Goal: Task Accomplishment & Management: Use online tool/utility

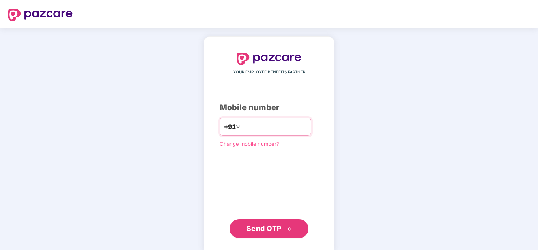
click at [258, 128] on input "number" at bounding box center [274, 126] width 65 height 13
type input "**********"
click at [266, 229] on span "Send OTP" at bounding box center [264, 228] width 35 height 8
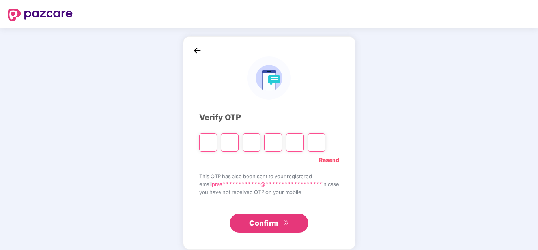
type input "*"
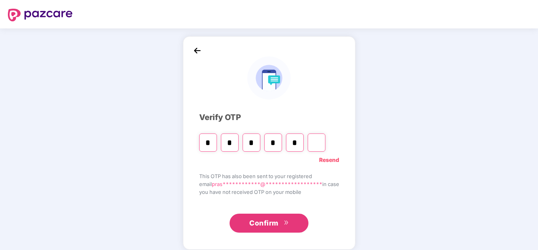
type input "*"
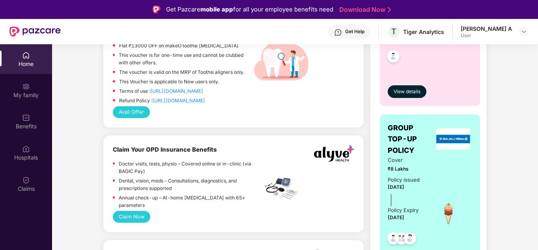
scroll to position [474, 0]
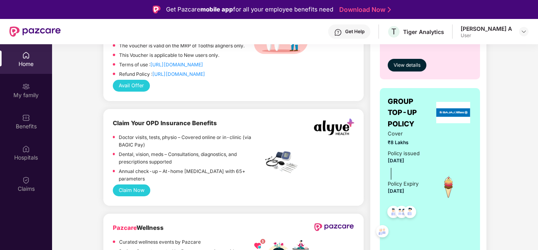
click at [136, 184] on button "Claim Now" at bounding box center [132, 190] width 38 height 12
